Goal: Task Accomplishment & Management: Complete application form

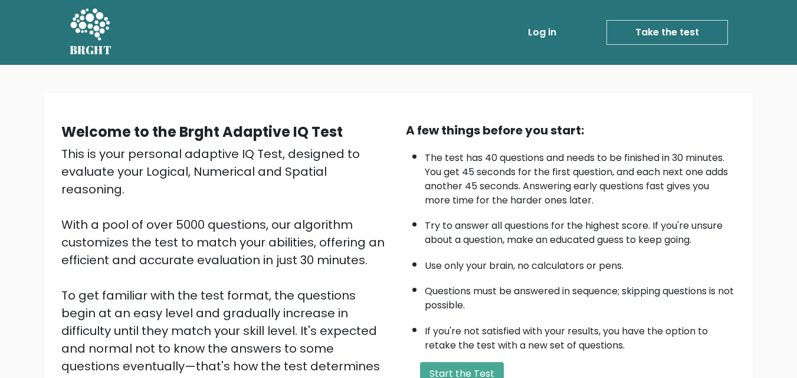
scroll to position [118, 0]
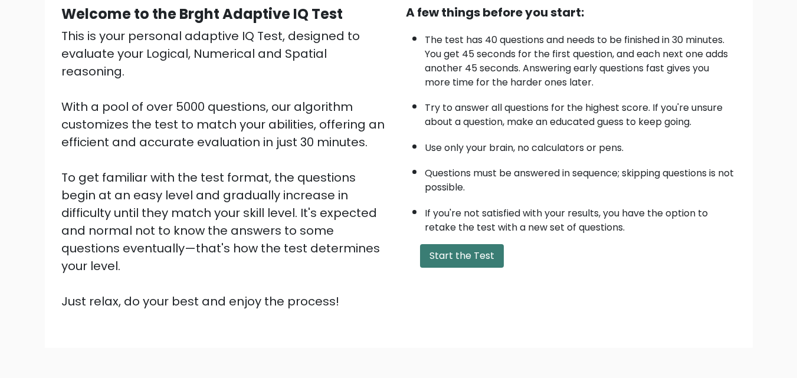
click at [440, 247] on button "Start the Test" at bounding box center [462, 256] width 84 height 24
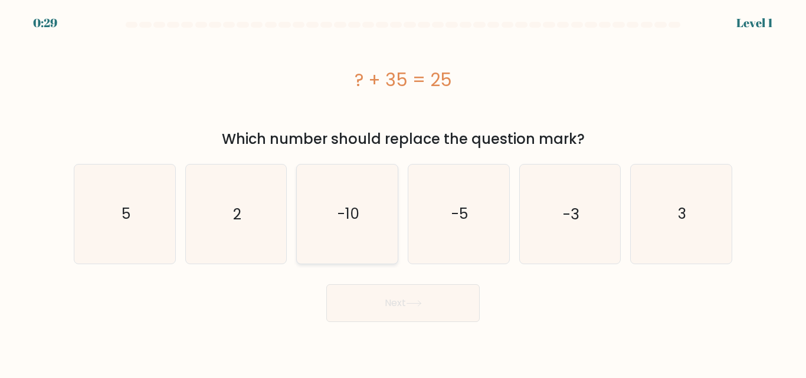
click at [340, 206] on text "-10" at bounding box center [349, 214] width 22 height 21
click at [403, 192] on input "c. -10" at bounding box center [403, 190] width 1 height 3
radio input "true"
click at [387, 297] on button "Next" at bounding box center [402, 303] width 153 height 38
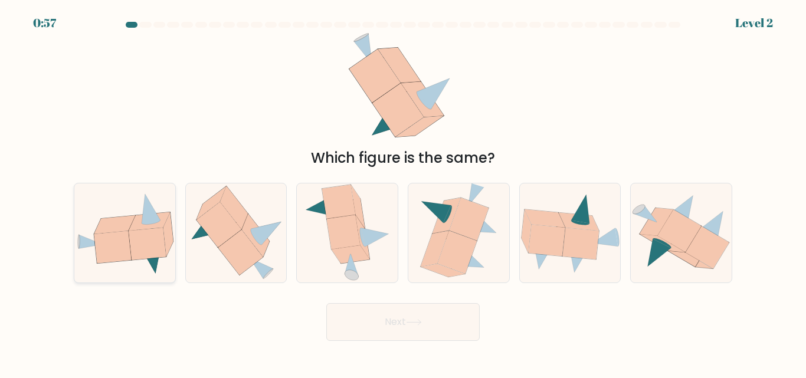
click at [120, 232] on icon at bounding box center [112, 247] width 37 height 32
click at [403, 192] on input "a." at bounding box center [403, 190] width 1 height 3
radio input "true"
click at [400, 323] on button "Next" at bounding box center [402, 322] width 153 height 38
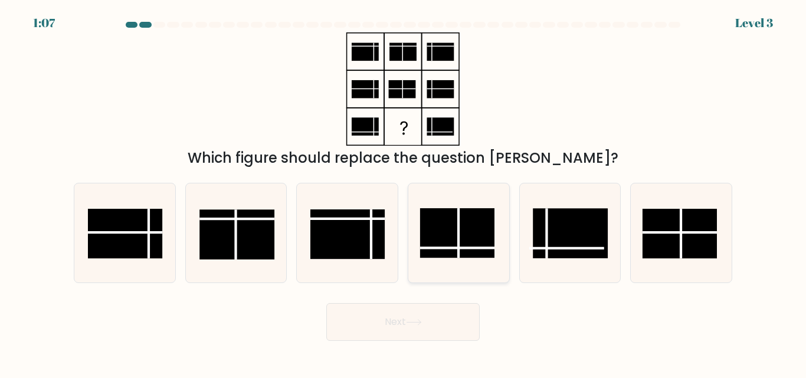
click at [433, 241] on rect at bounding box center [457, 234] width 74 height 50
click at [404, 192] on input "d." at bounding box center [403, 190] width 1 height 3
radio input "true"
click at [422, 321] on icon at bounding box center [414, 322] width 16 height 6
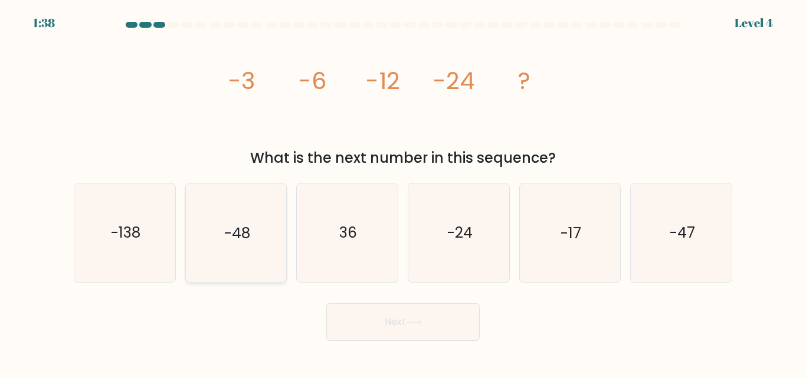
click at [251, 237] on icon "-48" at bounding box center [235, 233] width 99 height 99
click at [403, 192] on input "b. -48" at bounding box center [403, 190] width 1 height 3
radio input "true"
click at [421, 322] on icon at bounding box center [414, 322] width 14 height 5
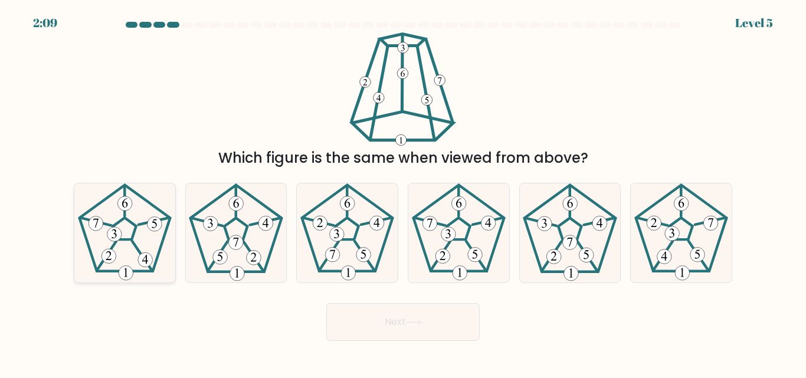
click at [146, 240] on icon at bounding box center [125, 233] width 99 height 99
click at [403, 192] on input "a." at bounding box center [403, 190] width 1 height 3
radio input "true"
click at [424, 316] on button "Next" at bounding box center [402, 322] width 153 height 38
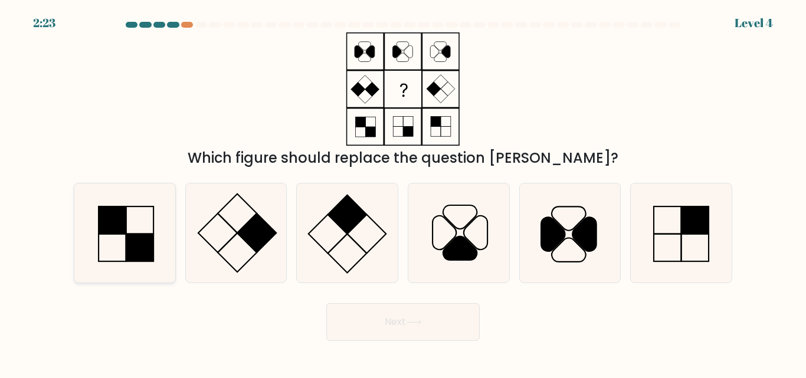
click at [147, 241] on rect at bounding box center [140, 248] width 28 height 28
click at [403, 192] on input "a." at bounding box center [403, 190] width 1 height 3
radio input "true"
click at [431, 320] on button "Next" at bounding box center [402, 322] width 153 height 38
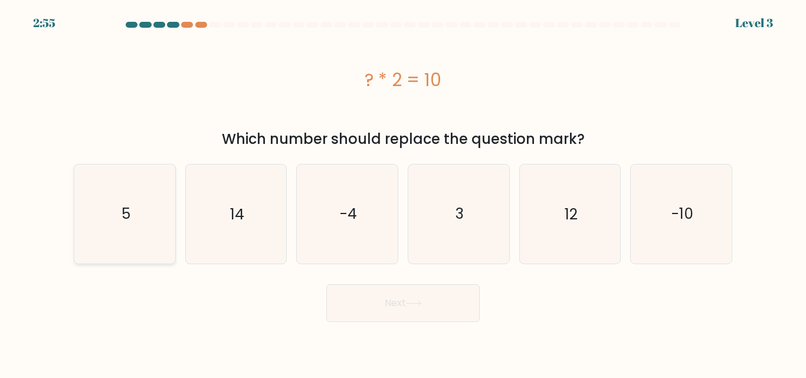
click at [114, 208] on icon "5" at bounding box center [125, 214] width 99 height 99
click at [403, 192] on input "a. 5" at bounding box center [403, 190] width 1 height 3
radio input "true"
click at [417, 306] on icon at bounding box center [414, 303] width 16 height 6
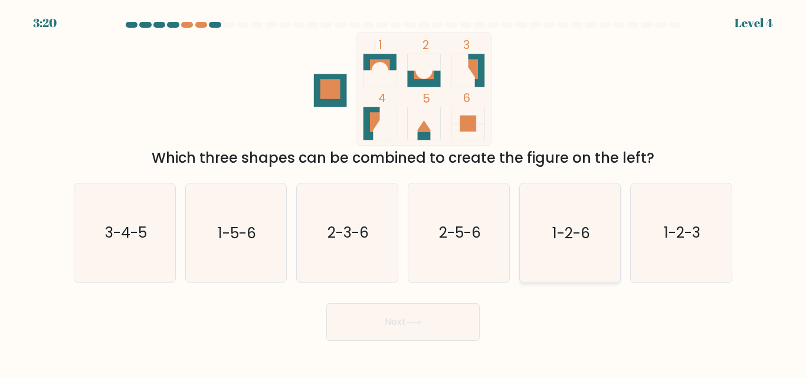
click at [585, 243] on text "1-2-6" at bounding box center [571, 233] width 38 height 21
click at [404, 192] on input "e. 1-2-6" at bounding box center [403, 190] width 1 height 3
radio input "true"
click at [418, 322] on icon at bounding box center [414, 322] width 16 height 6
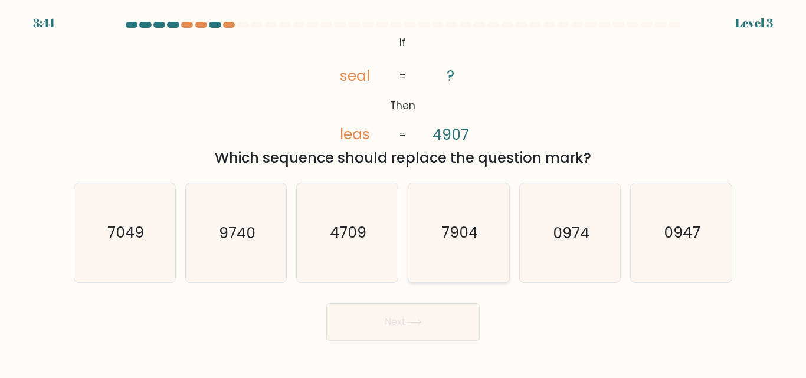
click at [463, 240] on text "7904" at bounding box center [459, 233] width 37 height 21
click at [404, 192] on input "d. 7904" at bounding box center [403, 190] width 1 height 3
radio input "true"
click at [349, 227] on text "4709" at bounding box center [348, 233] width 37 height 21
click at [403, 192] on input "c. 4709" at bounding box center [403, 190] width 1 height 3
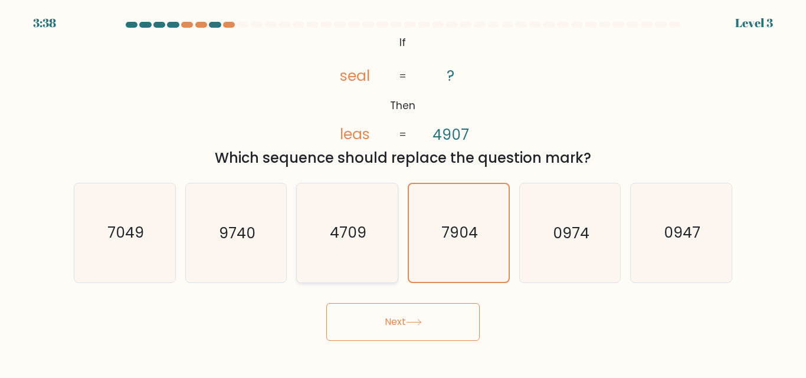
radio input "true"
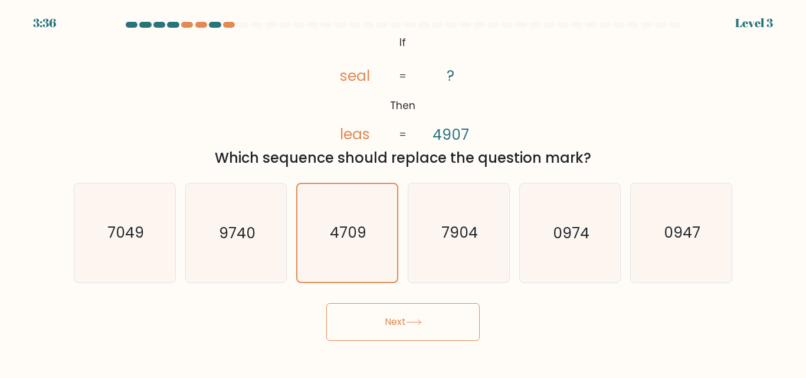
click at [421, 322] on icon at bounding box center [414, 322] width 16 height 6
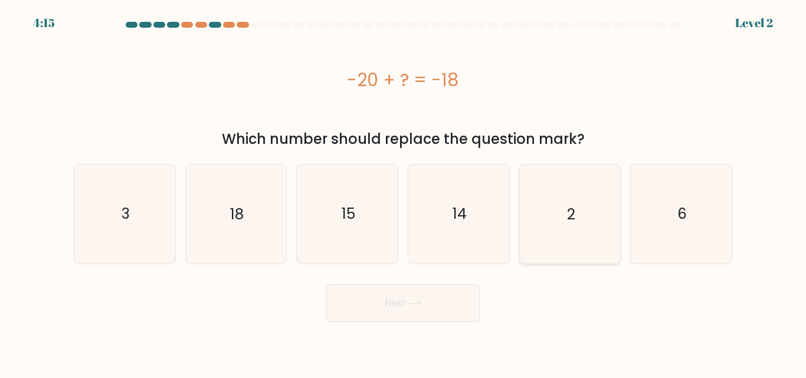
click at [548, 207] on icon "2" at bounding box center [569, 214] width 99 height 99
click at [404, 192] on input "e. 2" at bounding box center [403, 190] width 1 height 3
radio input "true"
click at [424, 297] on button "Next" at bounding box center [402, 303] width 153 height 38
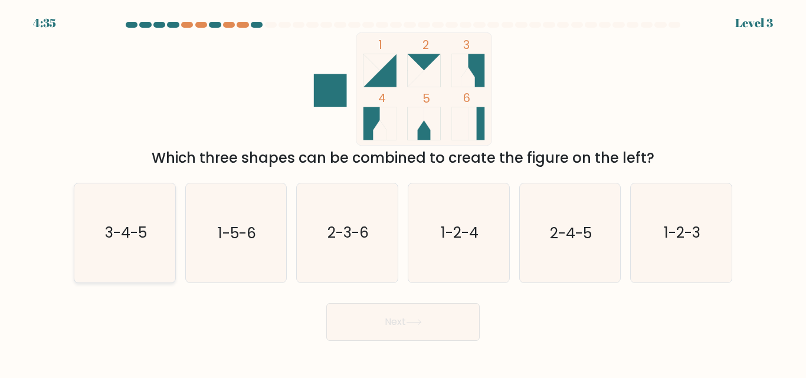
click at [128, 230] on text "3-4-5" at bounding box center [125, 233] width 42 height 21
click at [403, 192] on input "a. 3-4-5" at bounding box center [403, 190] width 1 height 3
radio input "true"
click at [413, 321] on icon at bounding box center [414, 322] width 16 height 6
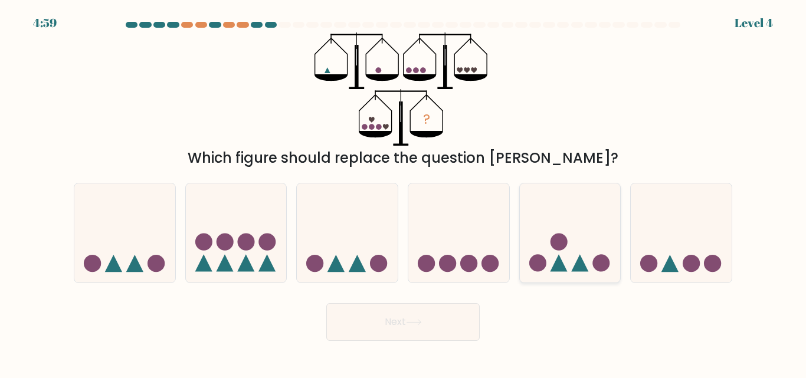
click at [597, 260] on circle at bounding box center [600, 263] width 17 height 17
click at [404, 192] on input "e." at bounding box center [403, 190] width 1 height 3
radio input "true"
click at [408, 322] on button "Next" at bounding box center [402, 322] width 153 height 38
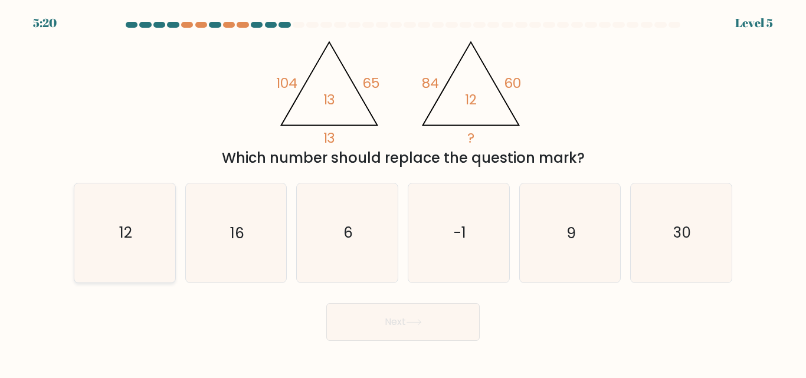
click at [145, 225] on icon "12" at bounding box center [125, 233] width 99 height 99
click at [403, 192] on input "a. 12" at bounding box center [403, 190] width 1 height 3
radio input "true"
click at [424, 320] on button "Next" at bounding box center [402, 322] width 153 height 38
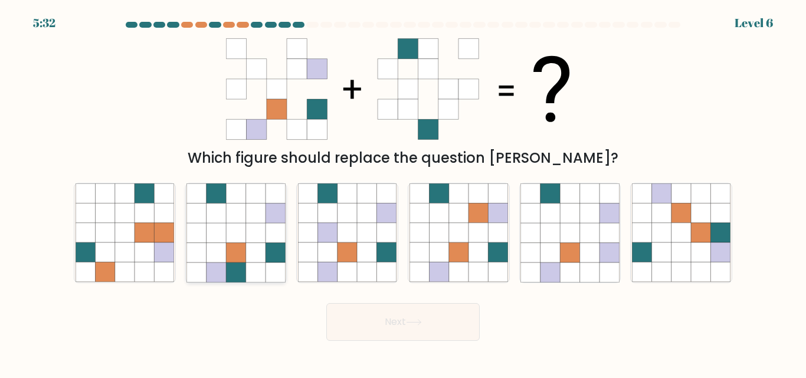
click at [264, 268] on icon at bounding box center [255, 272] width 19 height 19
click at [403, 192] on input "b." at bounding box center [403, 190] width 1 height 3
radio input "true"
click at [427, 322] on button "Next" at bounding box center [402, 322] width 153 height 38
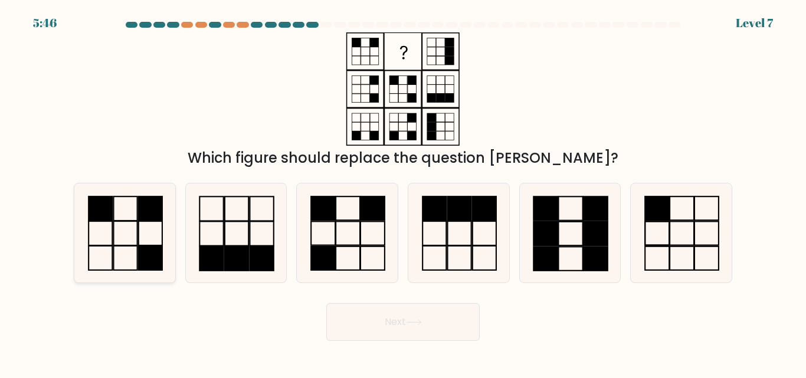
click at [110, 235] on icon at bounding box center [125, 233] width 99 height 99
click at [403, 192] on input "a." at bounding box center [403, 190] width 1 height 3
radio input "true"
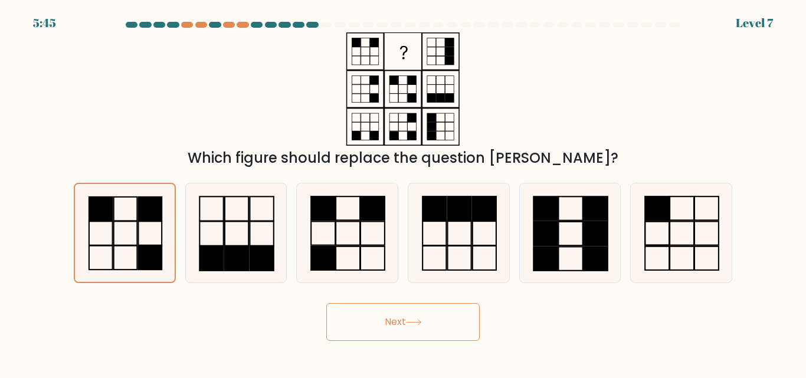
click at [412, 323] on icon at bounding box center [414, 322] width 16 height 6
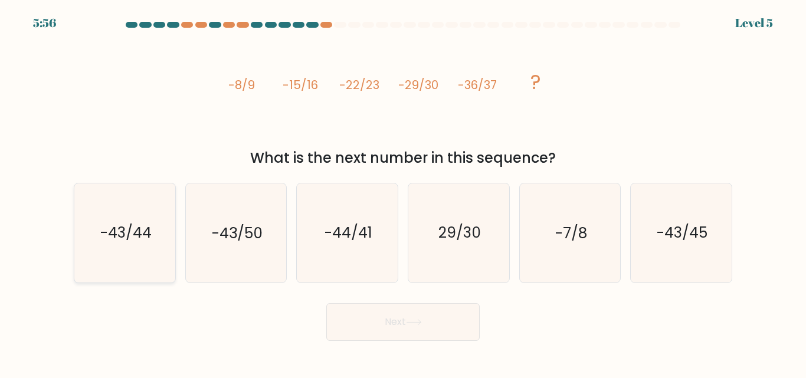
click at [135, 237] on text "-43/44" at bounding box center [125, 233] width 51 height 21
click at [403, 192] on input "a. -43/44" at bounding box center [403, 190] width 1 height 3
radio input "true"
click at [415, 321] on icon at bounding box center [414, 322] width 16 height 6
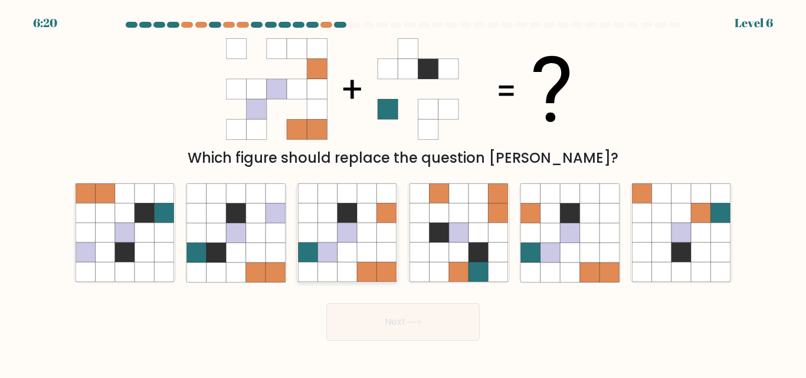
click at [349, 225] on icon at bounding box center [347, 233] width 19 height 19
click at [403, 192] on input "c." at bounding box center [403, 190] width 1 height 3
radio input "true"
click at [418, 320] on icon at bounding box center [414, 322] width 16 height 6
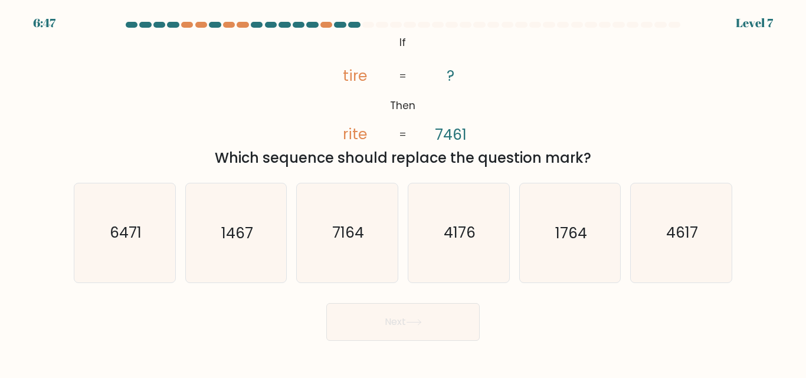
drag, startPoint x: 362, startPoint y: 244, endPoint x: 366, endPoint y: 298, distance: 54.5
click at [362, 244] on icon "7164" at bounding box center [347, 233] width 99 height 99
click at [403, 192] on input "c. 7164" at bounding box center [403, 190] width 1 height 3
radio input "true"
click at [395, 320] on button "Next" at bounding box center [402, 322] width 153 height 38
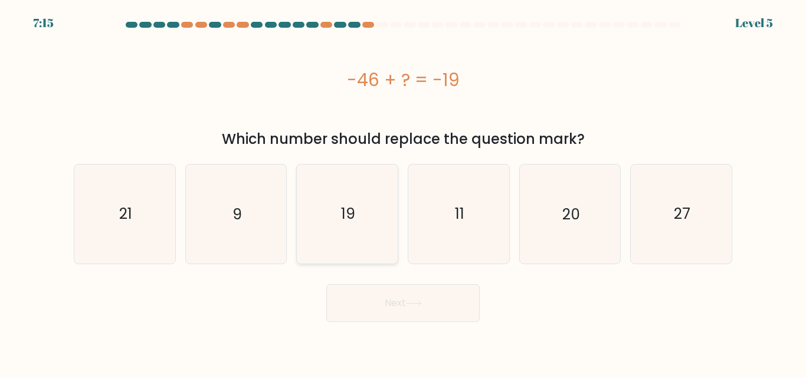
click at [373, 225] on icon "19" at bounding box center [347, 214] width 99 height 99
click at [403, 192] on input "c. 19" at bounding box center [403, 190] width 1 height 3
radio input "true"
click at [607, 227] on icon "20" at bounding box center [569, 214] width 99 height 99
click at [404, 192] on input "e. 20" at bounding box center [403, 190] width 1 height 3
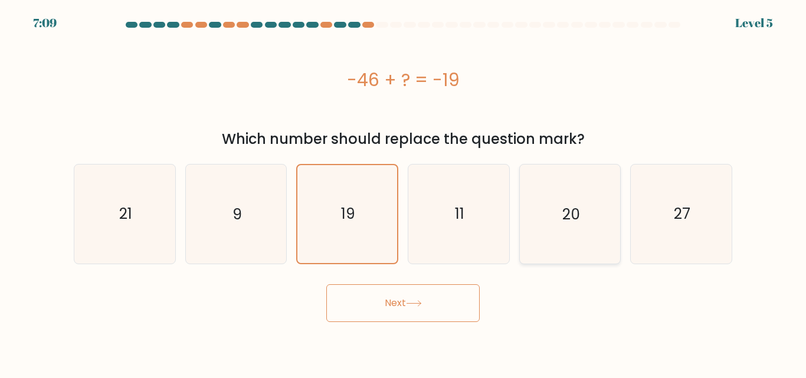
radio input "true"
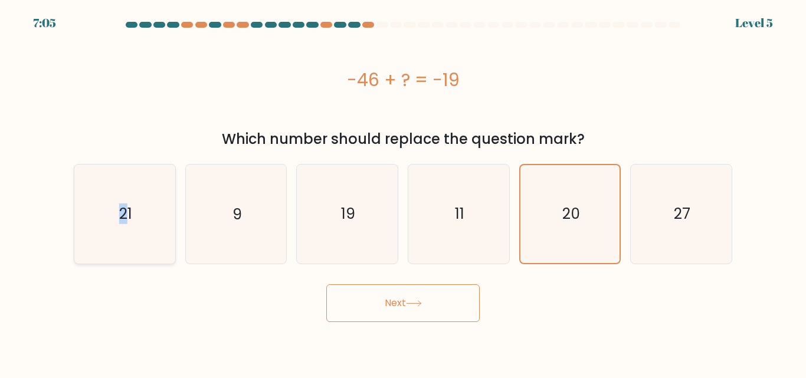
drag, startPoint x: 123, startPoint y: 209, endPoint x: 125, endPoint y: 219, distance: 10.1
click at [123, 211] on icon "21" at bounding box center [125, 214] width 99 height 99
click at [150, 216] on icon "21" at bounding box center [125, 214] width 99 height 99
click at [403, 192] on input "a. 21" at bounding box center [403, 190] width 1 height 3
radio input "true"
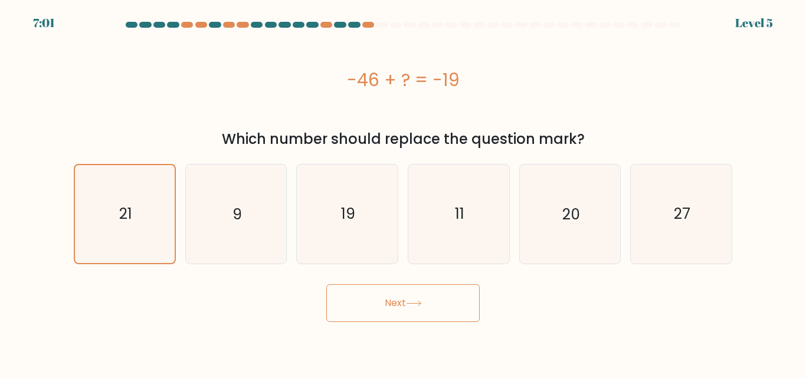
click at [420, 304] on icon at bounding box center [414, 303] width 16 height 6
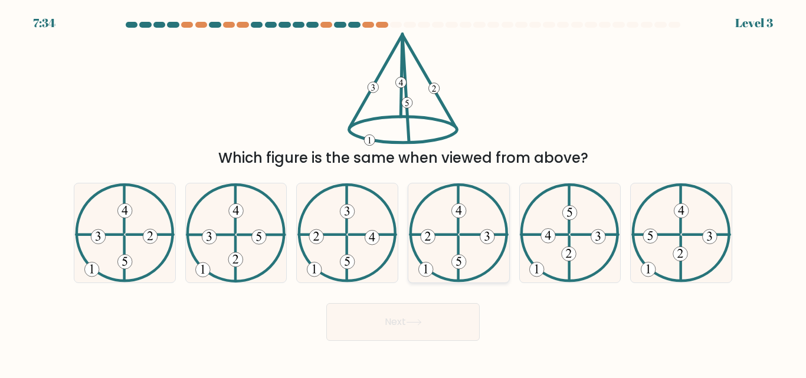
click at [458, 232] on 222 at bounding box center [458, 209] width 0 height 48
click at [404, 192] on input "d." at bounding box center [403, 190] width 1 height 3
radio input "true"
click at [353, 240] on icon at bounding box center [347, 233] width 100 height 99
click at [403, 192] on input "c." at bounding box center [403, 190] width 1 height 3
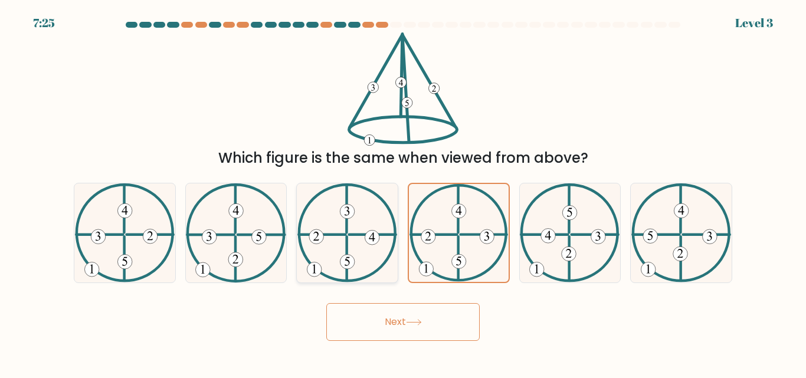
radio input "true"
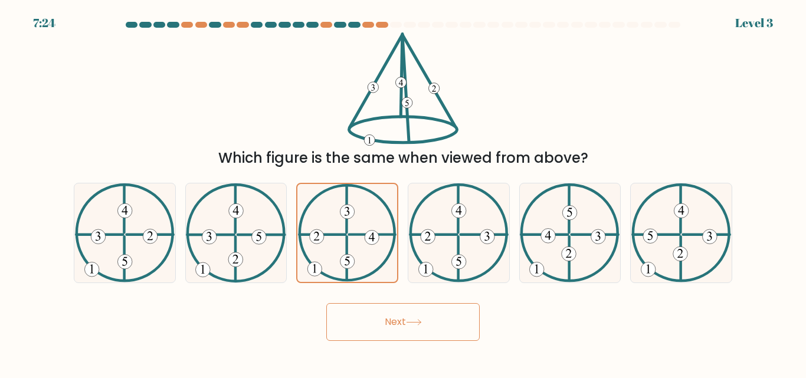
click at [418, 321] on icon at bounding box center [414, 322] width 16 height 6
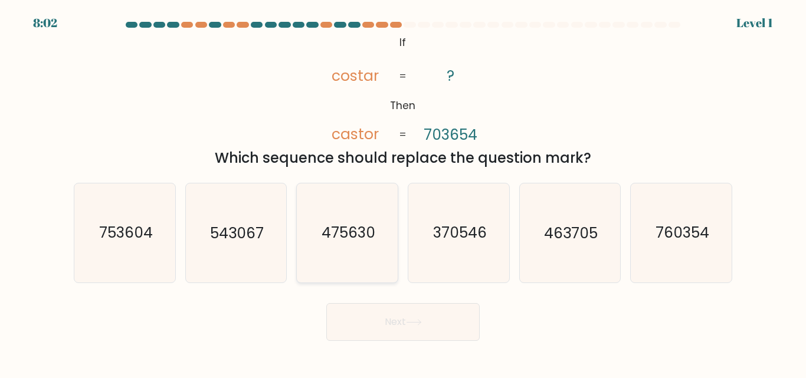
drag, startPoint x: 327, startPoint y: 222, endPoint x: 569, endPoint y: 353, distance: 275.1
click at [332, 229] on icon "475630" at bounding box center [347, 233] width 99 height 99
click at [403, 192] on input "c. 475630" at bounding box center [403, 190] width 1 height 3
radio input "true"
click at [423, 326] on button "Next" at bounding box center [402, 322] width 153 height 38
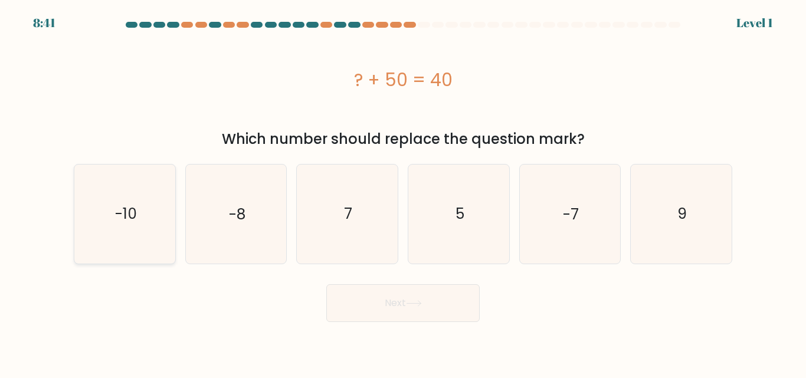
click at [103, 214] on icon "-10" at bounding box center [125, 214] width 99 height 99
click at [403, 192] on input "a. -10" at bounding box center [403, 190] width 1 height 3
radio input "true"
click at [402, 302] on button "Next" at bounding box center [402, 303] width 153 height 38
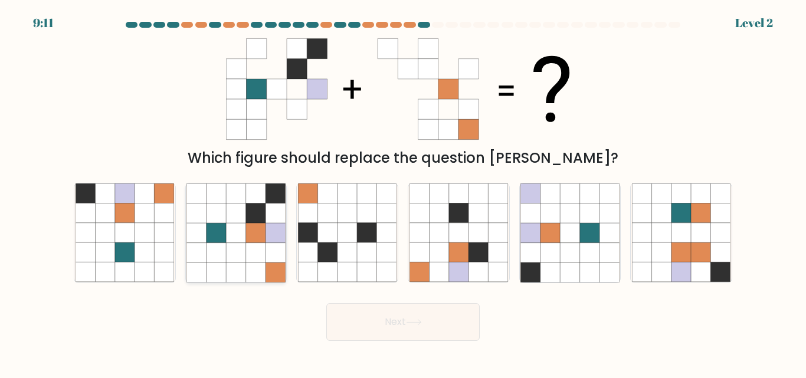
click at [273, 239] on icon at bounding box center [275, 233] width 19 height 19
click at [403, 192] on input "b." at bounding box center [403, 190] width 1 height 3
radio input "true"
click at [428, 329] on button "Next" at bounding box center [402, 322] width 153 height 38
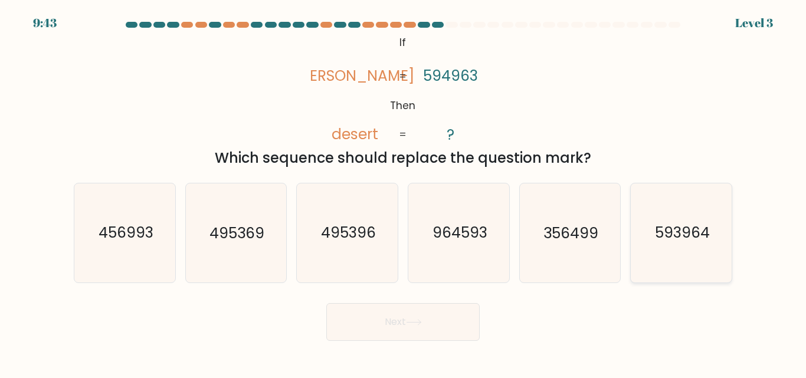
click at [673, 226] on text "593964" at bounding box center [682, 233] width 55 height 21
click at [404, 192] on input "f. 593964" at bounding box center [403, 190] width 1 height 3
radio input "true"
click at [423, 317] on button "Next" at bounding box center [402, 322] width 153 height 38
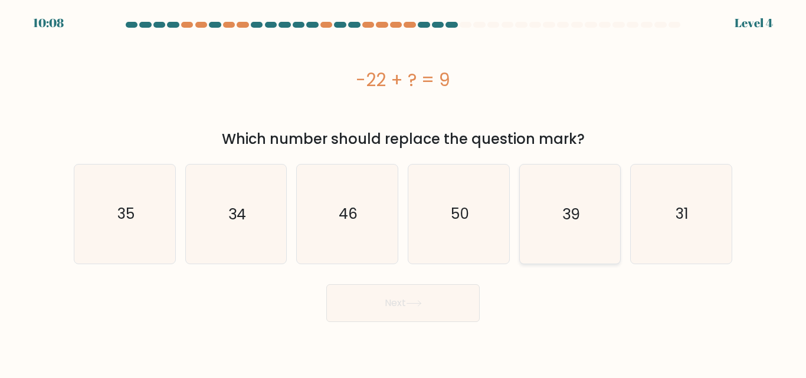
click at [563, 202] on icon "39" at bounding box center [569, 214] width 99 height 99
click at [404, 192] on input "e. 39" at bounding box center [403, 190] width 1 height 3
radio input "true"
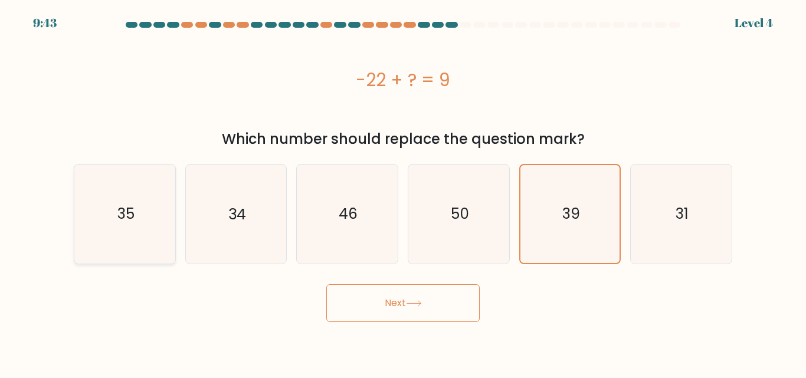
click at [149, 211] on icon "35" at bounding box center [125, 214] width 99 height 99
click at [403, 192] on input "a. 35" at bounding box center [403, 190] width 1 height 3
radio input "true"
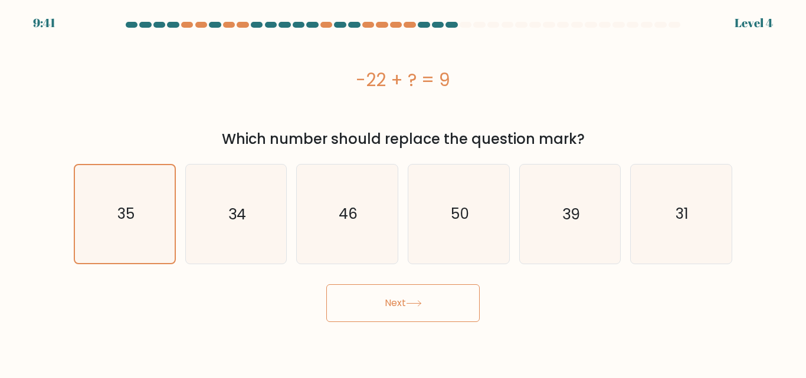
click at [422, 304] on icon at bounding box center [414, 303] width 16 height 6
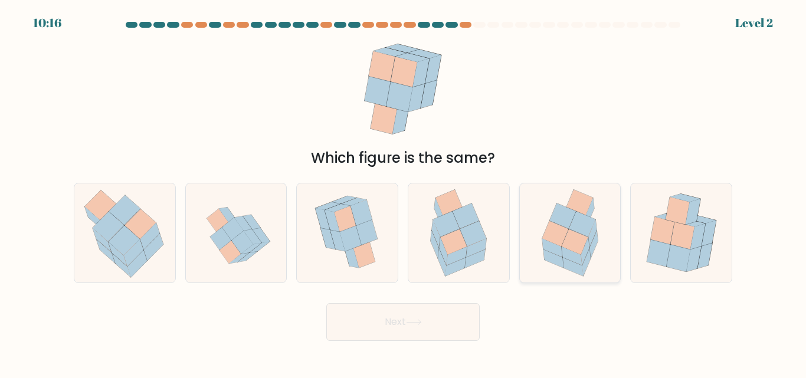
click at [568, 232] on icon at bounding box center [575, 242] width 27 height 25
click at [404, 192] on input "e." at bounding box center [403, 190] width 1 height 3
radio input "true"
click at [421, 323] on icon at bounding box center [414, 322] width 16 height 6
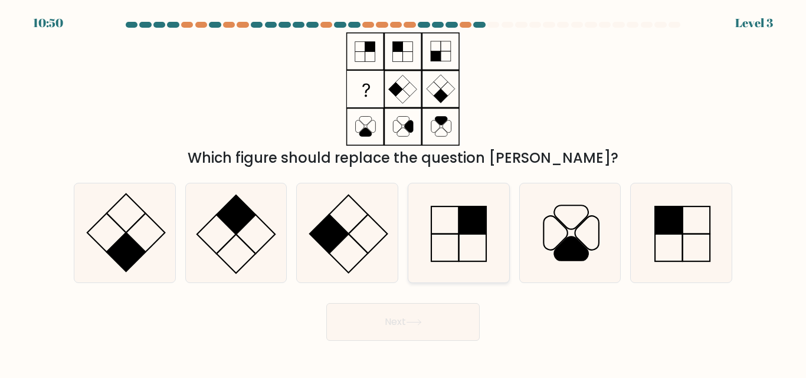
click at [463, 234] on rect at bounding box center [472, 248] width 28 height 28
click at [404, 192] on input "d." at bounding box center [403, 190] width 1 height 3
radio input "true"
click at [422, 319] on icon at bounding box center [414, 322] width 16 height 6
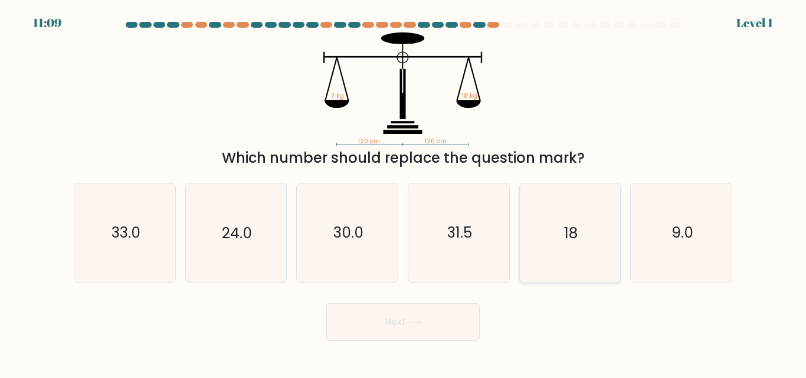
click at [588, 260] on icon "18" at bounding box center [569, 233] width 99 height 99
click at [404, 192] on input "e. 18" at bounding box center [403, 190] width 1 height 3
radio input "true"
click at [420, 325] on icon at bounding box center [414, 322] width 16 height 6
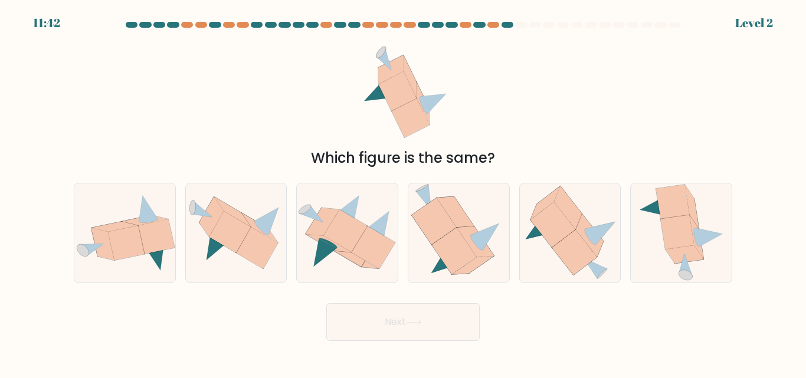
drag, startPoint x: 578, startPoint y: 224, endPoint x: 608, endPoint y: 155, distance: 75.1
click at [604, 164] on form at bounding box center [403, 181] width 806 height 319
click at [541, 258] on icon at bounding box center [570, 233] width 101 height 95
click at [404, 192] on input "e." at bounding box center [403, 190] width 1 height 3
radio input "true"
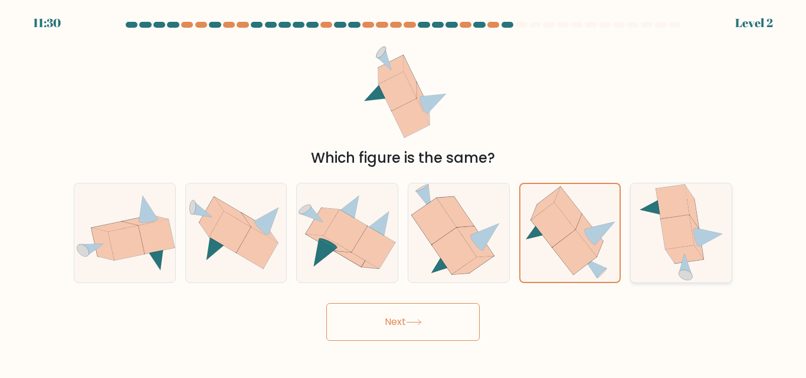
click at [695, 221] on icon at bounding box center [692, 207] width 14 height 44
click at [404, 192] on input "f." at bounding box center [403, 190] width 1 height 3
radio input "true"
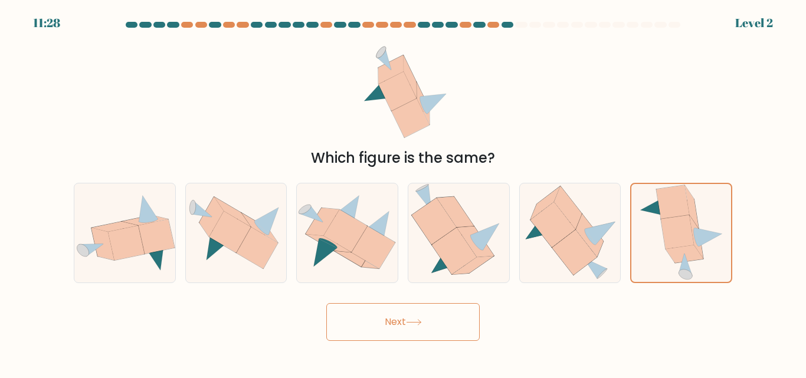
click at [422, 315] on button "Next" at bounding box center [402, 322] width 153 height 38
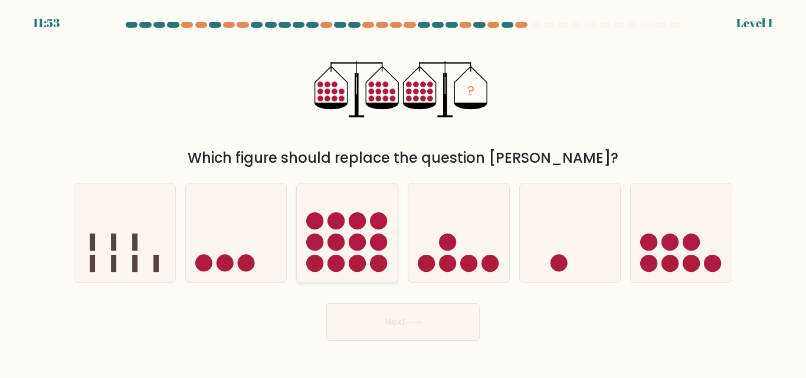
click at [383, 235] on icon at bounding box center [347, 232] width 101 height 83
click at [403, 192] on input "c." at bounding box center [403, 190] width 1 height 3
radio input "true"
drag, startPoint x: 425, startPoint y: 316, endPoint x: 423, endPoint y: 309, distance: 6.9
click at [424, 315] on button "Next" at bounding box center [402, 322] width 153 height 38
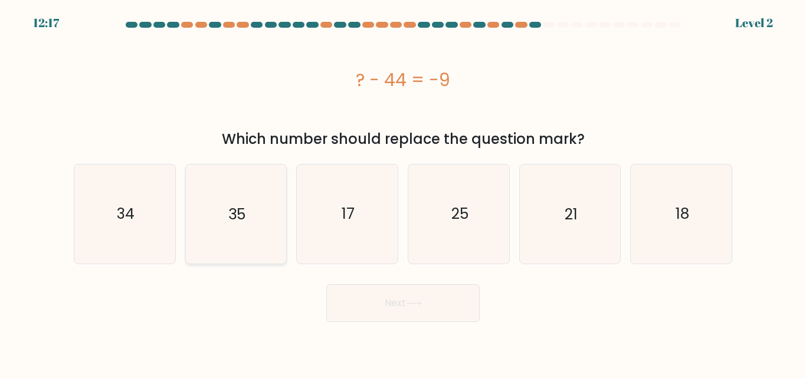
click at [257, 225] on icon "35" at bounding box center [235, 214] width 99 height 99
click at [403, 192] on input "b. 35" at bounding box center [403, 190] width 1 height 3
radio input "true"
click at [414, 304] on icon at bounding box center [414, 303] width 16 height 6
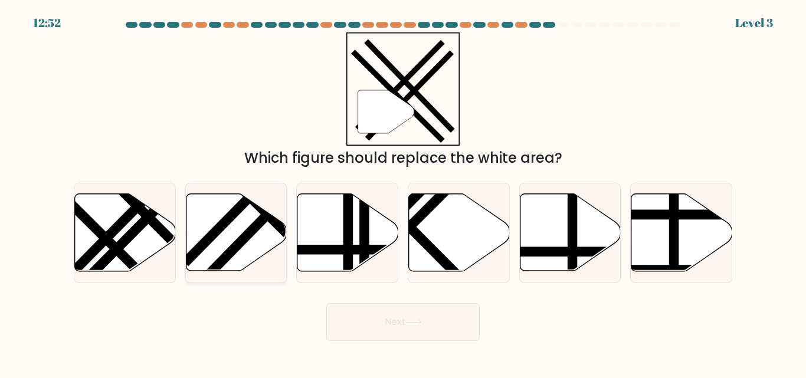
click at [273, 224] on line at bounding box center [258, 205] width 161 height 160
click at [403, 192] on input "b." at bounding box center [403, 190] width 1 height 3
radio input "true"
click at [418, 321] on icon at bounding box center [414, 322] width 16 height 6
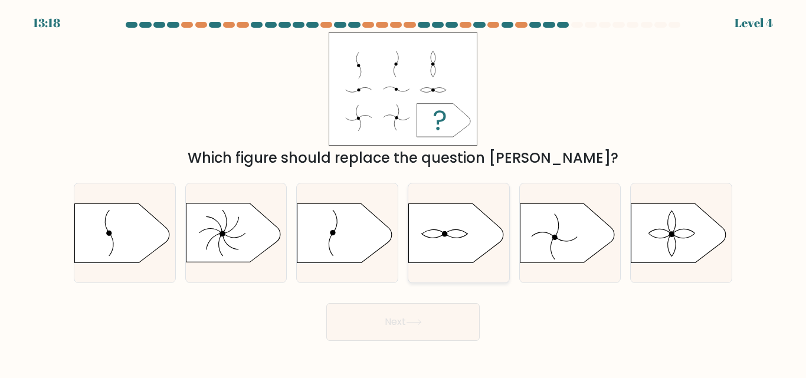
click at [463, 232] on icon at bounding box center [456, 233] width 94 height 59
click at [404, 192] on input "d." at bounding box center [403, 190] width 1 height 3
radio input "true"
click at [683, 227] on icon at bounding box center [678, 233] width 94 height 59
click at [404, 192] on input "f." at bounding box center [403, 190] width 1 height 3
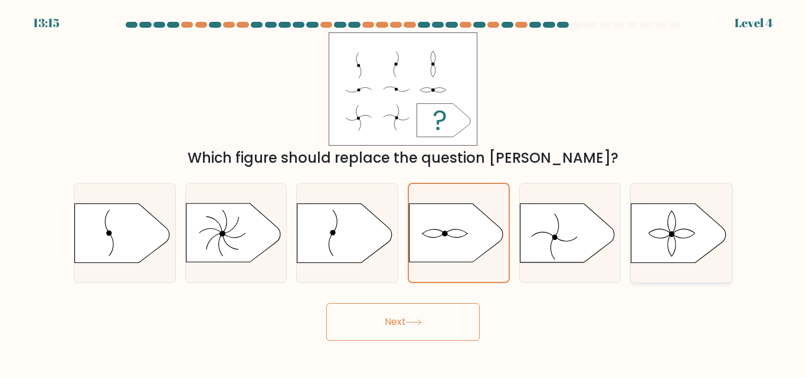
radio input "true"
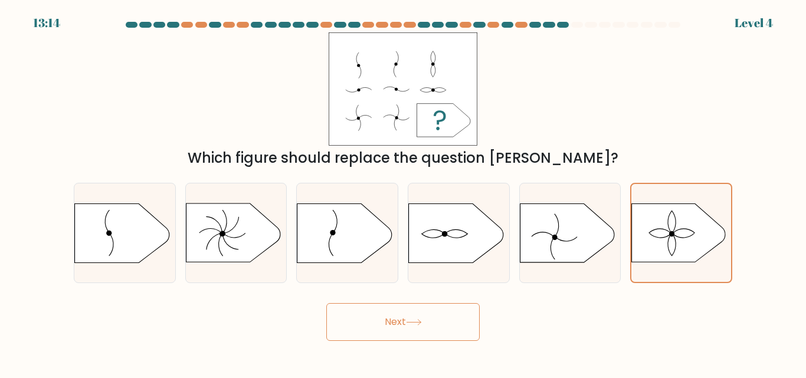
click at [423, 311] on button "Next" at bounding box center [402, 322] width 153 height 38
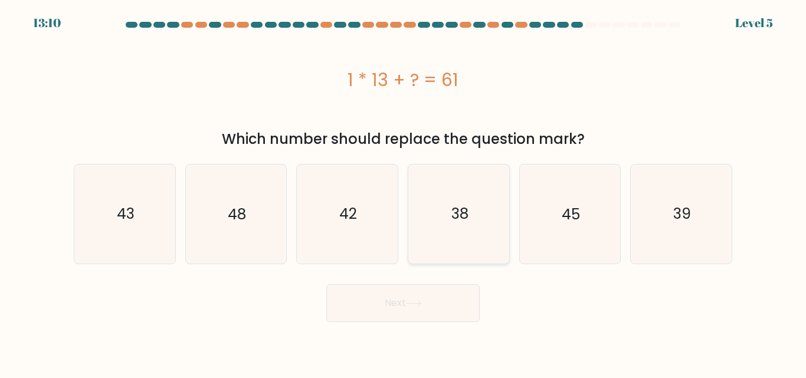
click at [452, 213] on text "38" at bounding box center [459, 214] width 17 height 21
click at [404, 192] on input "d. 38" at bounding box center [403, 190] width 1 height 3
radio input "true"
click at [407, 299] on button "Next" at bounding box center [402, 303] width 153 height 38
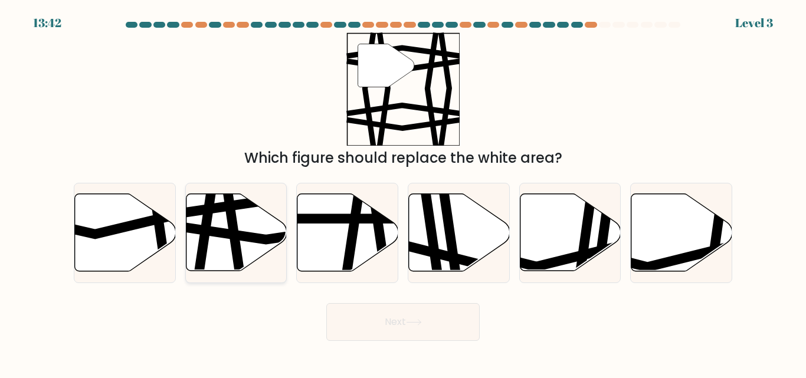
click at [252, 248] on icon at bounding box center [236, 232] width 101 height 77
click at [403, 192] on input "b." at bounding box center [403, 190] width 1 height 3
radio input "true"
click at [422, 319] on icon at bounding box center [414, 322] width 16 height 6
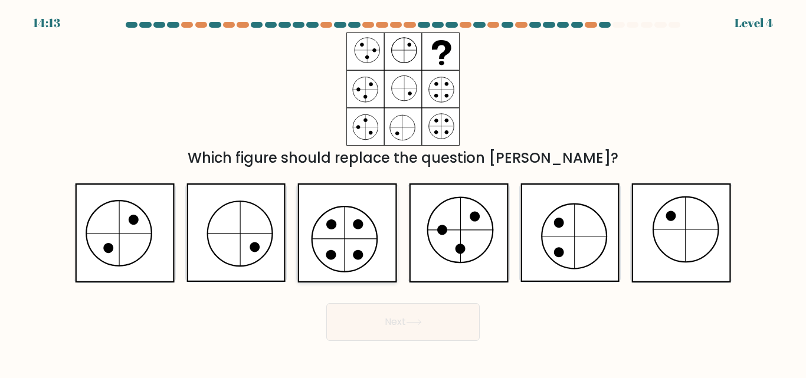
click at [336, 215] on icon at bounding box center [346, 233] width 99 height 99
click at [403, 192] on input "c." at bounding box center [403, 190] width 1 height 3
radio input "true"
click at [420, 323] on icon at bounding box center [414, 322] width 16 height 6
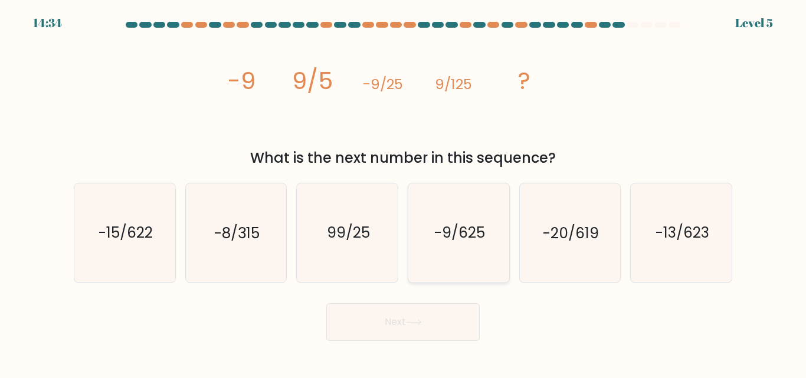
click at [443, 227] on text "-9/625" at bounding box center [459, 233] width 51 height 21
click at [404, 192] on input "d. -9/625" at bounding box center [403, 190] width 1 height 3
radio input "true"
click at [418, 318] on button "Next" at bounding box center [402, 322] width 153 height 38
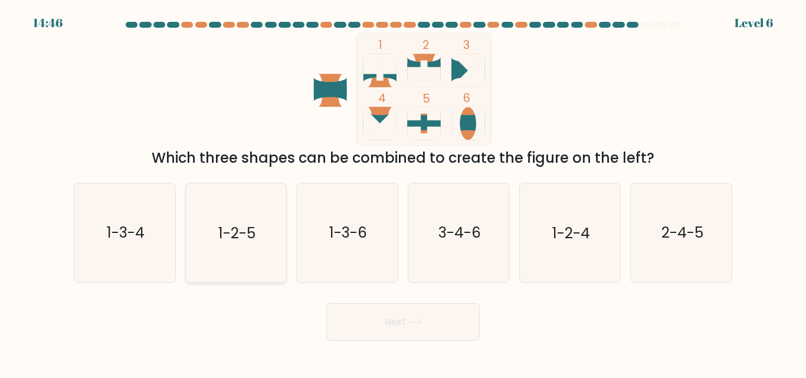
drag, startPoint x: 257, startPoint y: 222, endPoint x: 250, endPoint y: 243, distance: 21.6
click at [254, 224] on icon "1-2-5" at bounding box center [235, 233] width 99 height 99
click at [403, 192] on input "b. 1-2-5" at bounding box center [403, 190] width 1 height 3
radio input "true"
click at [420, 324] on icon at bounding box center [414, 322] width 16 height 6
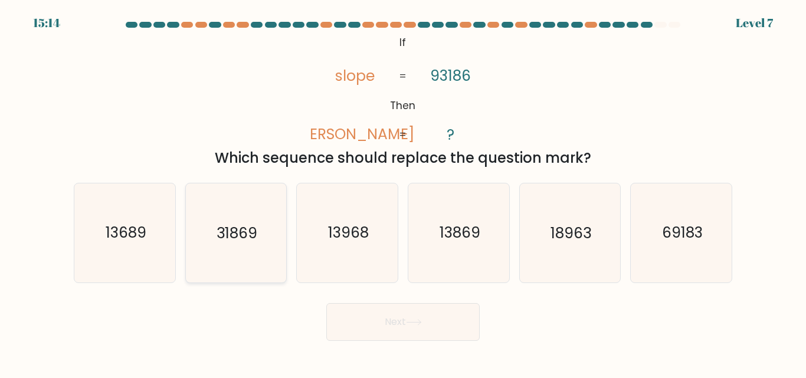
click at [248, 257] on icon "31869" at bounding box center [235, 233] width 99 height 99
click at [403, 192] on input "b. 31869" at bounding box center [403, 190] width 1 height 3
radio input "true"
drag, startPoint x: 418, startPoint y: 317, endPoint x: 425, endPoint y: 306, distance: 13.5
click at [425, 306] on button "Next" at bounding box center [402, 322] width 153 height 38
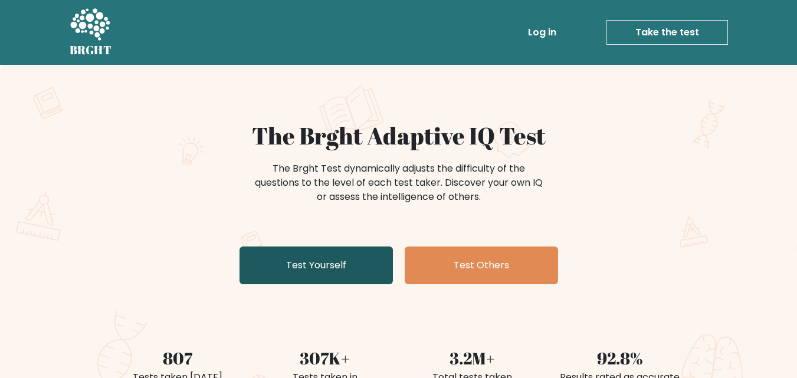
click at [303, 275] on link "Test Yourself" at bounding box center [316, 266] width 153 height 38
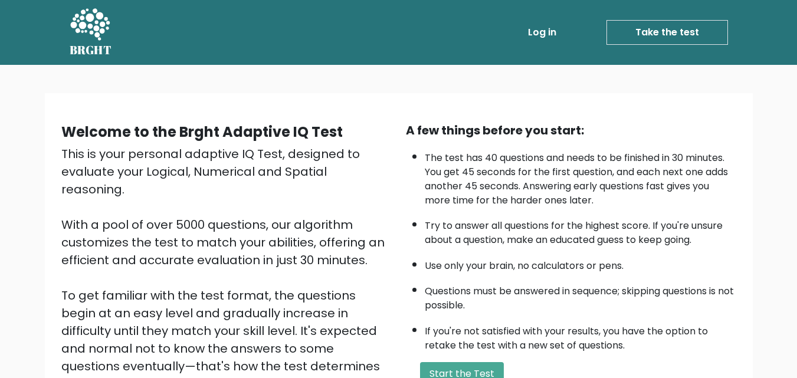
drag, startPoint x: 0, startPoint y: 0, endPoint x: 249, endPoint y: 286, distance: 379.4
click at [249, 286] on div "This is your personal adaptive IQ Test, designed to evaluate your Logical, Nume…" at bounding box center [226, 286] width 330 height 283
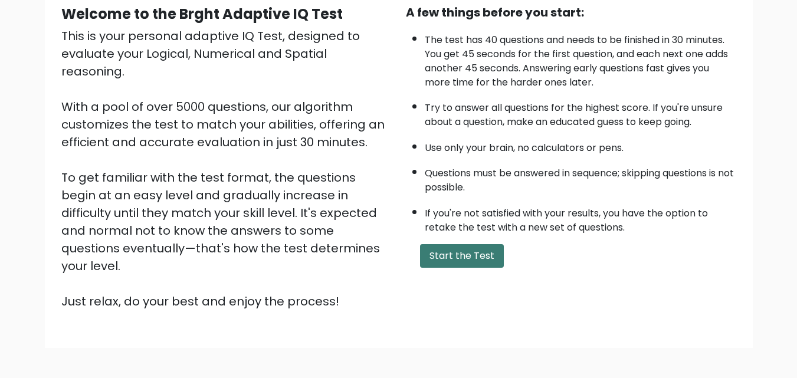
click at [441, 263] on button "Start the Test" at bounding box center [462, 256] width 84 height 24
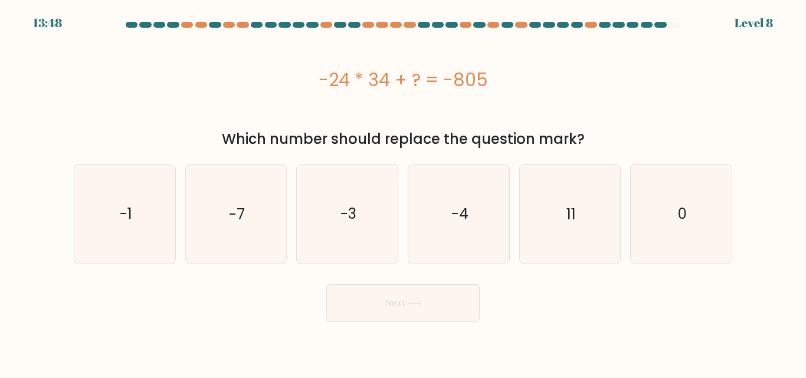
drag, startPoint x: 321, startPoint y: 84, endPoint x: 478, endPoint y: 96, distance: 157.4
click at [497, 88] on div "-24 * 34 + ? = -805" at bounding box center [403, 80] width 659 height 27
drag, startPoint x: 453, startPoint y: 87, endPoint x: 412, endPoint y: 90, distance: 40.9
drag, startPoint x: 412, startPoint y: 90, endPoint x: 412, endPoint y: 81, distance: 9.5
click at [726, 109] on div "-24 * 34 + ? = -805" at bounding box center [403, 79] width 659 height 94
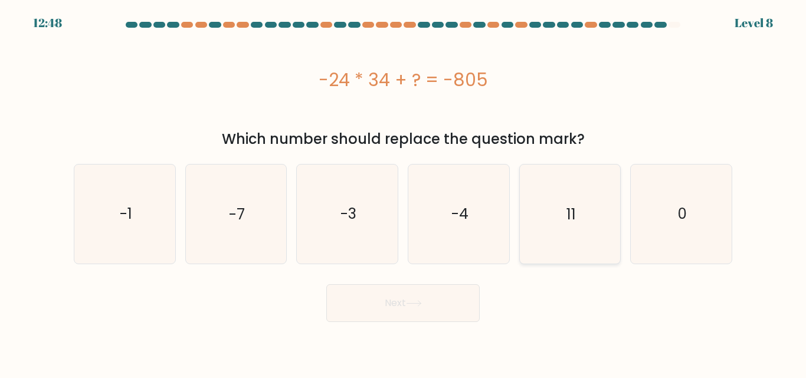
click at [555, 209] on icon "11" at bounding box center [569, 214] width 99 height 99
click at [404, 192] on input "e. 11" at bounding box center [403, 190] width 1 height 3
radio input "true"
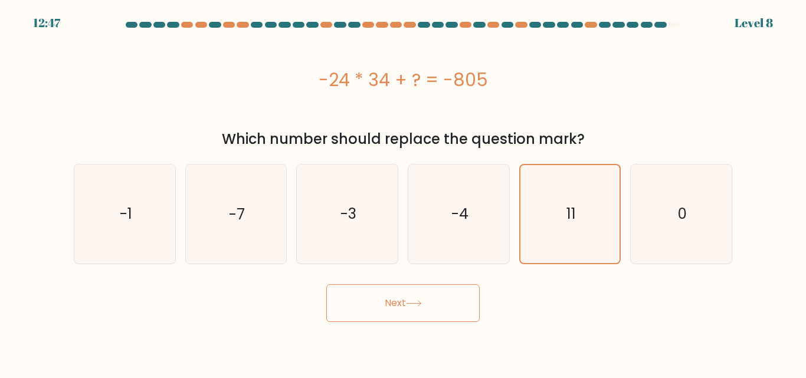
drag, startPoint x: 392, startPoint y: 334, endPoint x: 387, endPoint y: 306, distance: 28.8
click at [393, 326] on body "12:47 Level 8 0" at bounding box center [403, 189] width 806 height 378
click at [387, 306] on button "Next" at bounding box center [402, 303] width 153 height 38
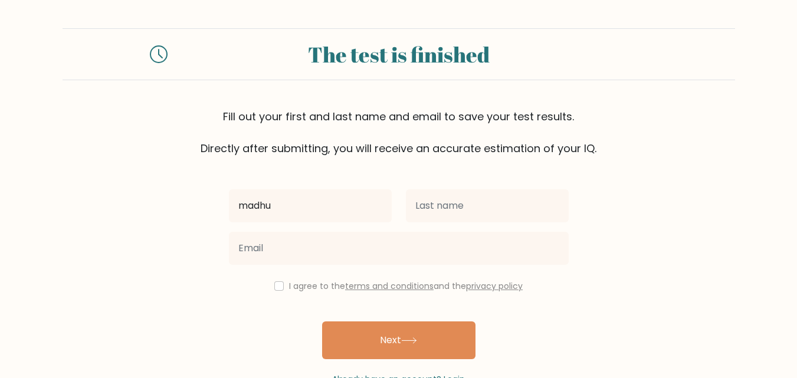
type input "madhu"
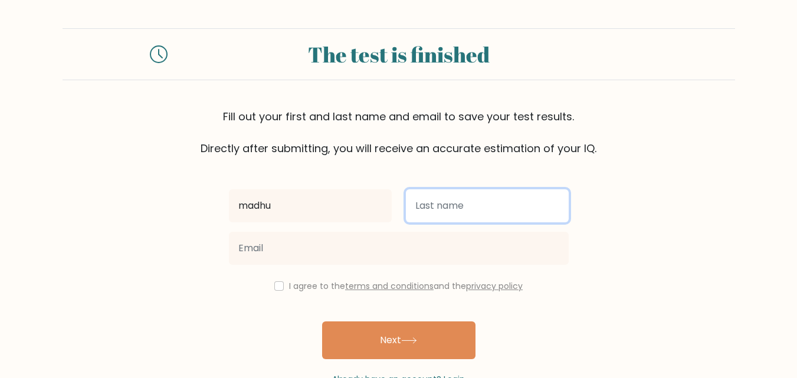
click at [471, 215] on input "text" at bounding box center [487, 205] width 163 height 33
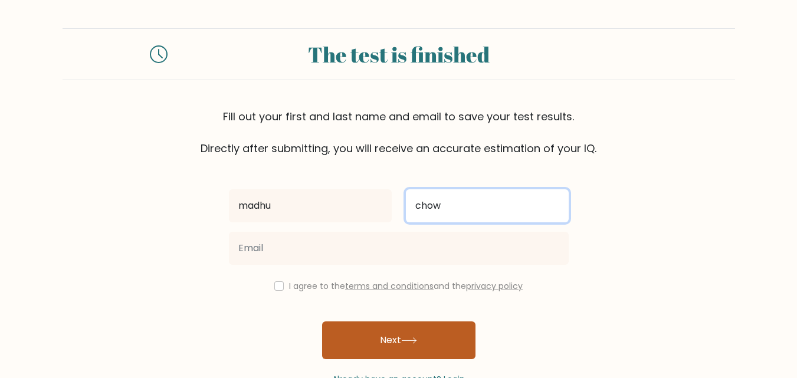
type input "chow"
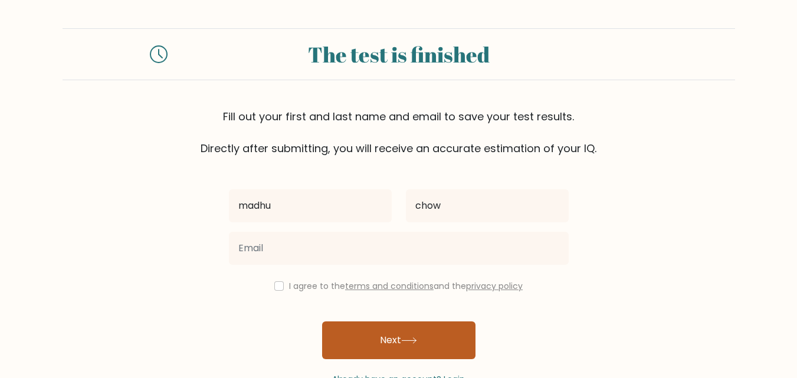
click at [430, 343] on button "Next" at bounding box center [398, 341] width 153 height 38
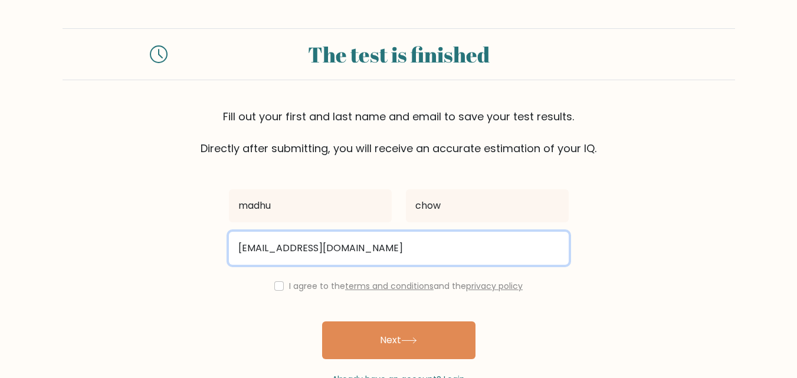
type input "idk542013654987@gmail.com"
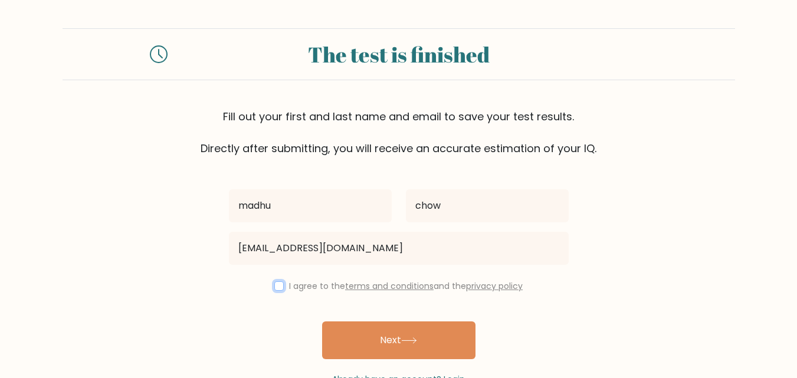
click at [283, 290] on input "checkbox" at bounding box center [278, 285] width 9 height 9
checkbox input "true"
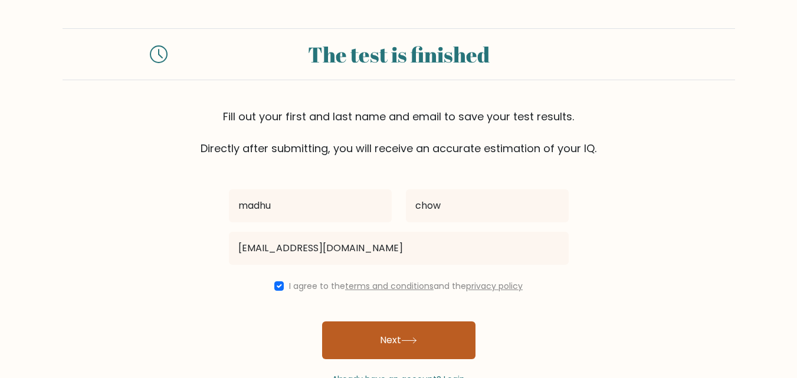
click at [336, 338] on button "Next" at bounding box center [398, 341] width 153 height 38
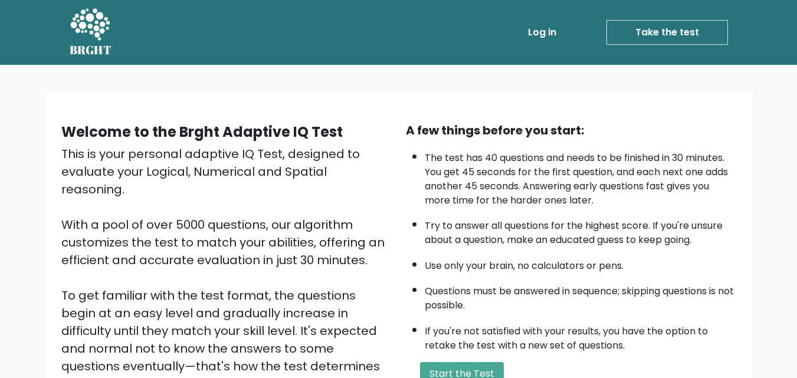
scroll to position [118, 0]
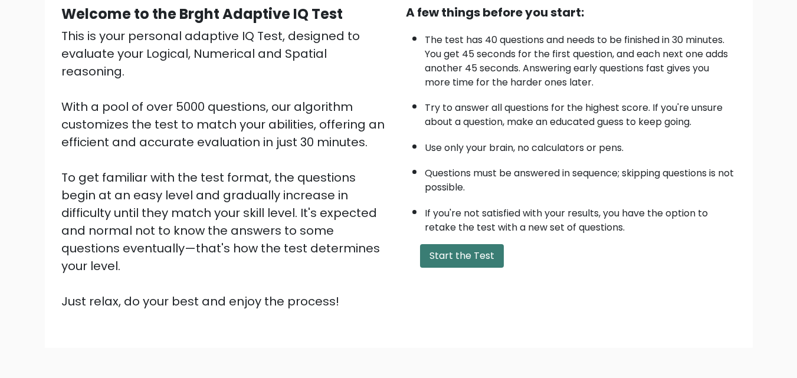
click at [449, 261] on button "Start the Test" at bounding box center [462, 256] width 84 height 24
click at [461, 250] on button "Start the Test" at bounding box center [462, 256] width 84 height 24
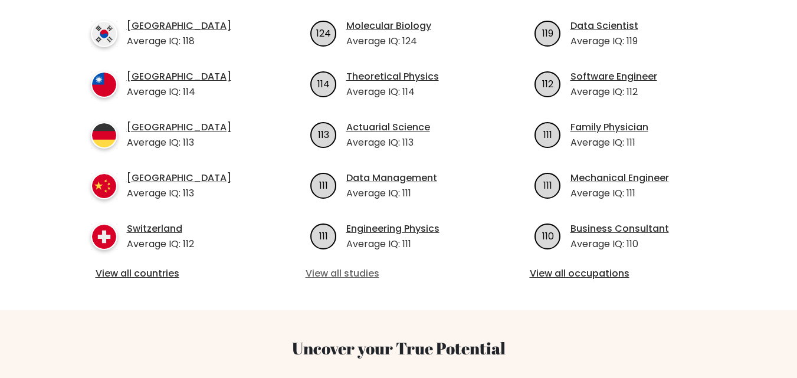
scroll to position [413, 0]
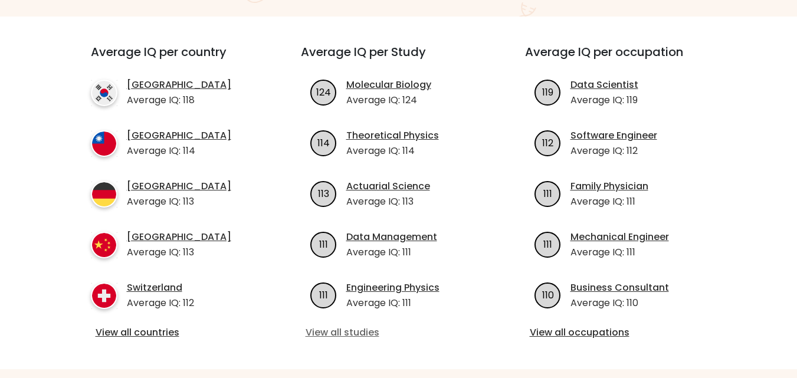
click at [348, 326] on link "View all studies" at bounding box center [399, 333] width 186 height 14
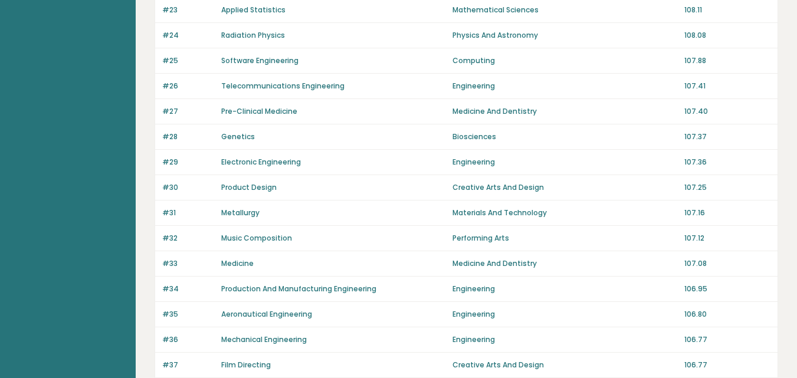
scroll to position [635, 0]
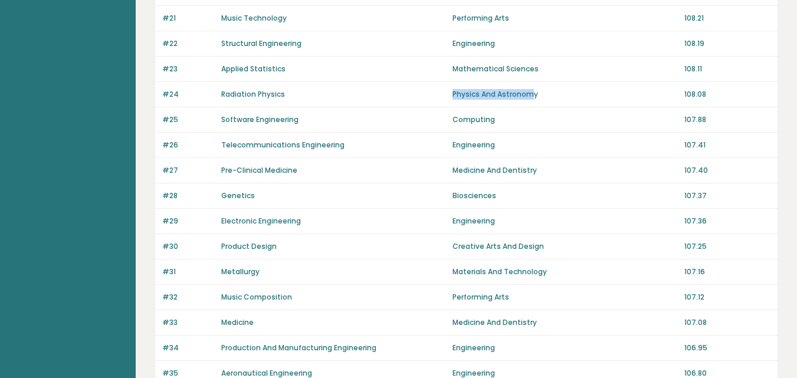
drag, startPoint x: 451, startPoint y: 94, endPoint x: 530, endPoint y: 87, distance: 79.4
click at [530, 87] on div "#24 Radiation Physics Physics And Astronomy 108.08" at bounding box center [466, 94] width 623 height 25
click at [342, 104] on div "#24 Radiation Physics Physics And Astronomy 108.08" at bounding box center [466, 94] width 623 height 25
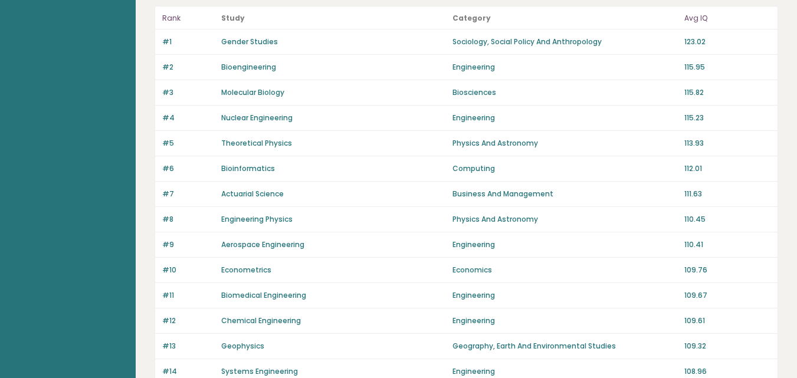
scroll to position [0, 0]
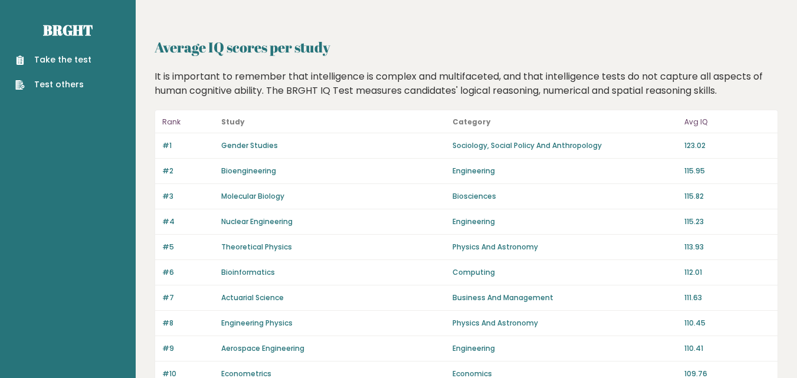
click at [21, 54] on link "Take the test" at bounding box center [53, 60] width 76 height 12
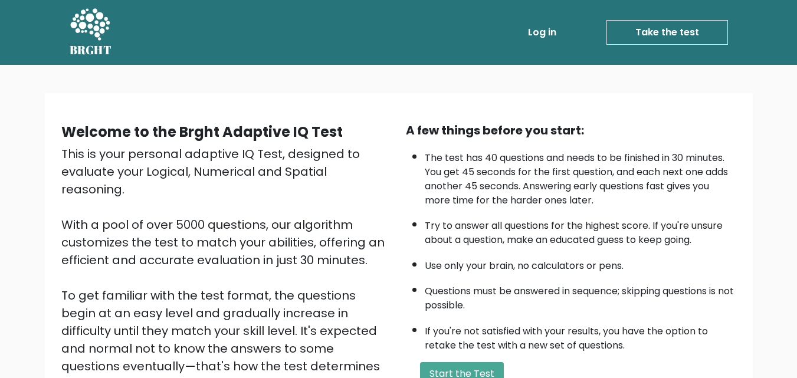
scroll to position [118, 0]
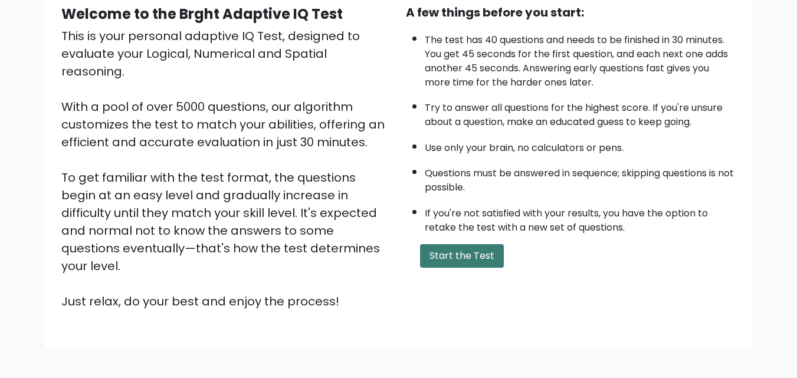
click at [431, 251] on button "Start the Test" at bounding box center [462, 256] width 84 height 24
click at [476, 257] on button "Start the Test" at bounding box center [462, 256] width 84 height 24
